Goal: Navigation & Orientation: Understand site structure

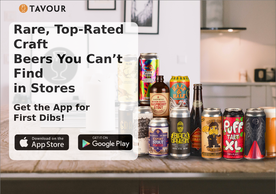
click at [34, 8] on img at bounding box center [42, 8] width 47 height 9
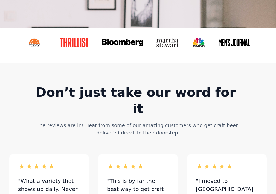
scroll to position [875, 0]
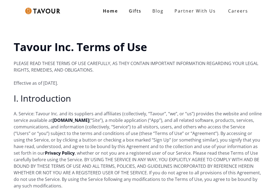
scroll to position [1084, 0]
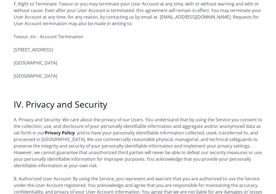
click at [45, 130] on strong "Privacy Policy" at bounding box center [60, 133] width 30 height 6
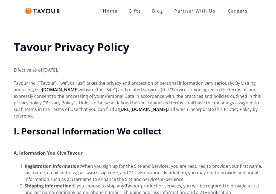
click at [153, 11] on link "Blog" at bounding box center [158, 10] width 22 height 11
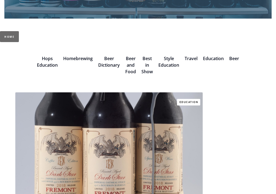
scroll to position [164, 0]
